Goal: Information Seeking & Learning: Learn about a topic

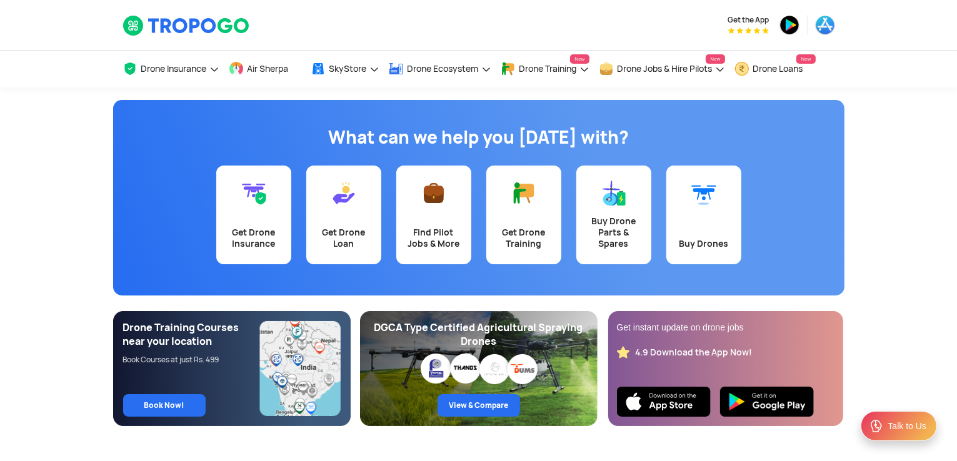
click at [606, 30] on div "Get the App" at bounding box center [600, 25] width 469 height 50
click at [268, 20] on div at bounding box center [235, 25] width 225 height 50
drag, startPoint x: 268, startPoint y: 20, endPoint x: 211, endPoint y: 23, distance: 56.4
drag, startPoint x: 211, startPoint y: 23, endPoint x: 302, endPoint y: 11, distance: 91.5
click at [302, 11] on div at bounding box center [235, 25] width 225 height 50
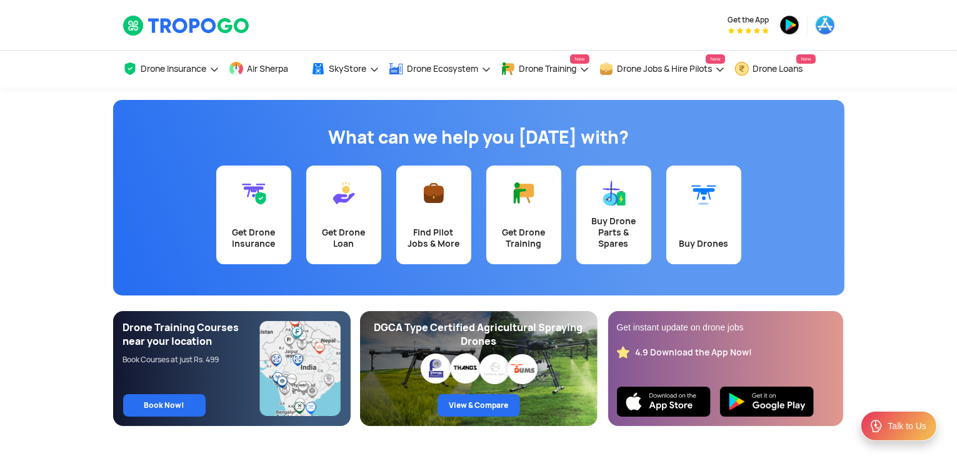
drag, startPoint x: 253, startPoint y: 24, endPoint x: 165, endPoint y: 30, distance: 87.8
click at [165, 30] on div at bounding box center [235, 25] width 225 height 50
click at [266, 27] on div at bounding box center [235, 25] width 225 height 50
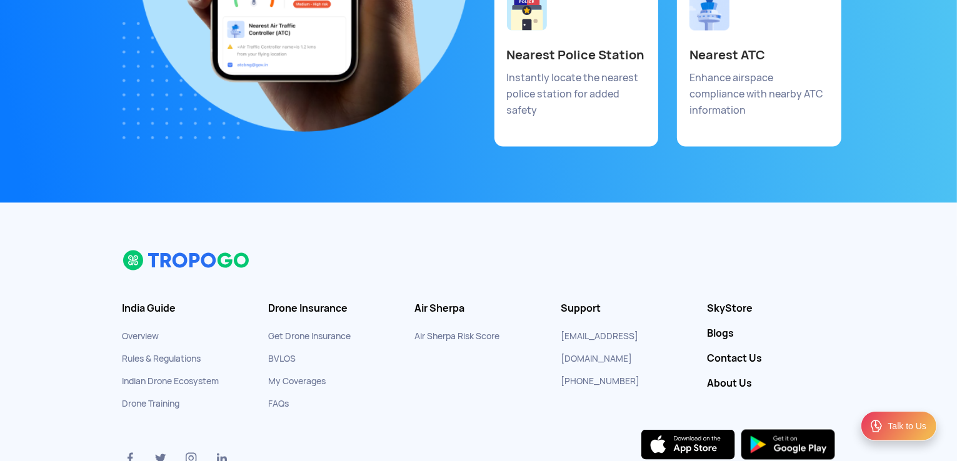
scroll to position [6777, 0]
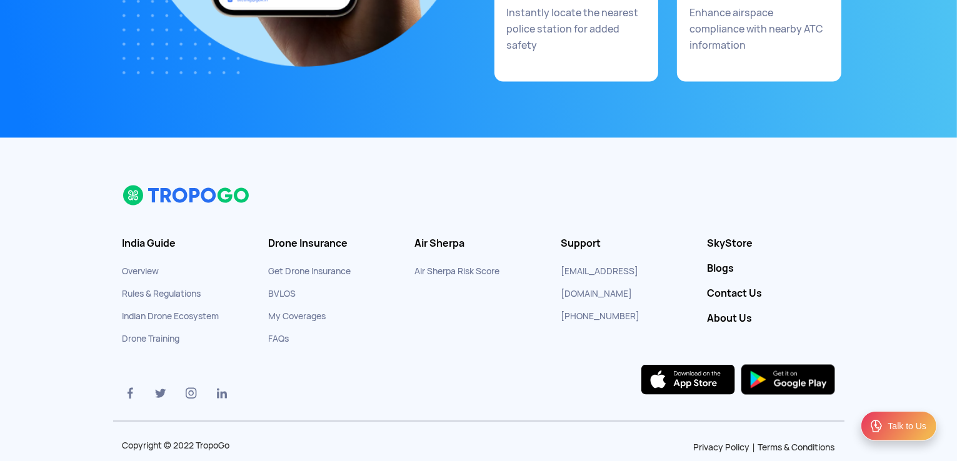
drag, startPoint x: 193, startPoint y: 312, endPoint x: 120, endPoint y: 260, distance: 89.2
drag, startPoint x: 120, startPoint y: 260, endPoint x: 438, endPoint y: 350, distance: 330.1
click at [438, 365] on div at bounding box center [296, 383] width 347 height 36
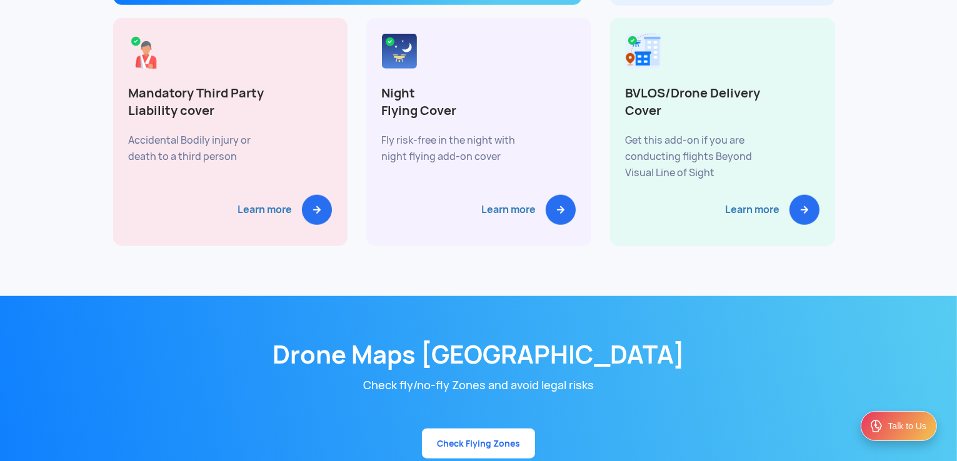
scroll to position [5922, 0]
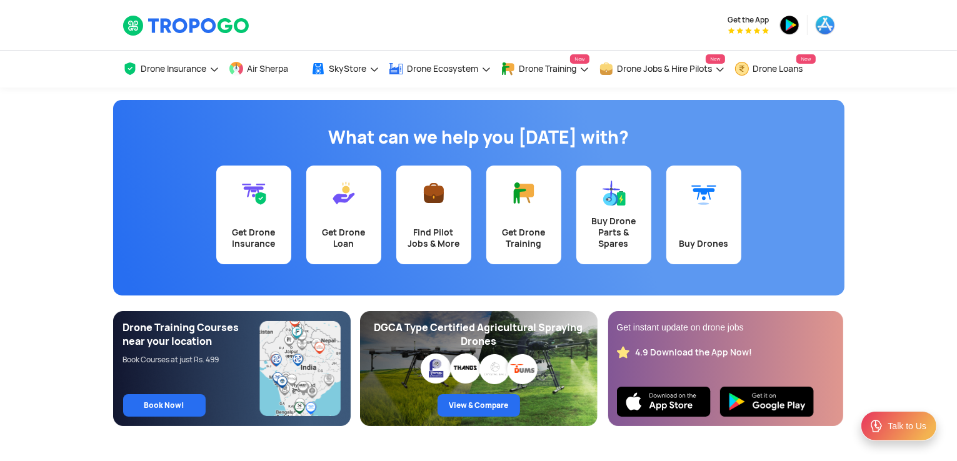
scroll to position [0, 0]
click at [623, 26] on div "Get the App" at bounding box center [600, 25] width 469 height 50
click at [610, 32] on div "Get the App" at bounding box center [600, 25] width 469 height 50
click at [524, 21] on div "Get the App" at bounding box center [600, 25] width 469 height 50
